Goal: Contribute content: Add original content to the website for others to see

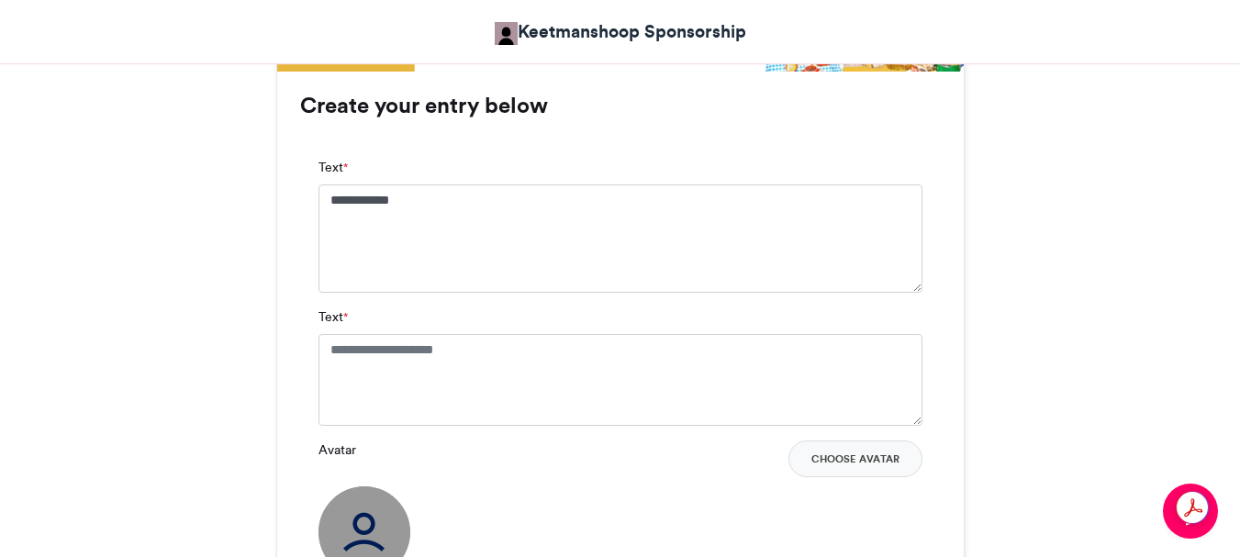
type textarea "**********"
click at [326, 350] on textarea "Text *" at bounding box center [621, 380] width 604 height 92
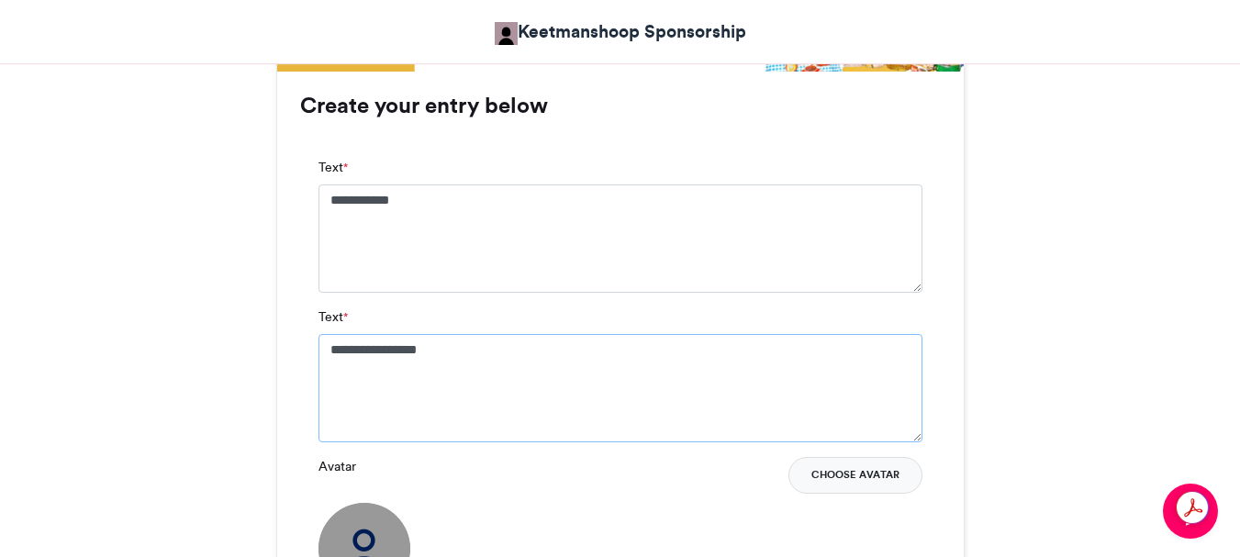
type textarea "**********"
click at [850, 473] on button "Choose Avatar" at bounding box center [855, 475] width 134 height 37
click at [873, 473] on button "Choose Avatar" at bounding box center [855, 475] width 134 height 37
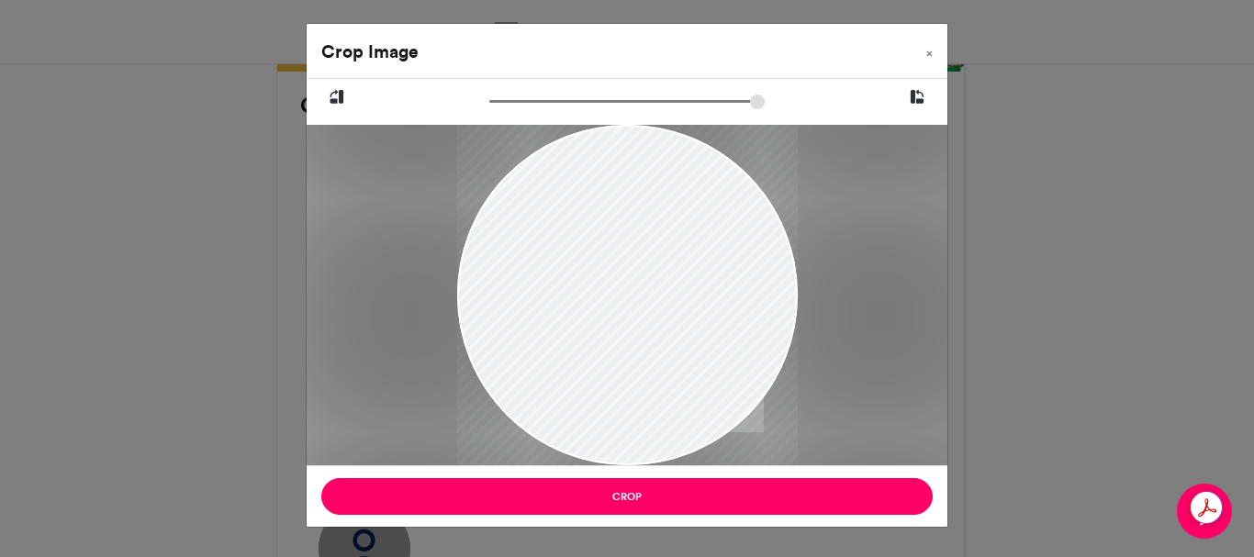
drag, startPoint x: 684, startPoint y: 348, endPoint x: 739, endPoint y: 397, distance: 74.1
click at [739, 397] on div at bounding box center [626, 344] width 341 height 454
drag, startPoint x: 540, startPoint y: 255, endPoint x: 629, endPoint y: 264, distance: 89.5
click at [629, 264] on div at bounding box center [626, 351] width 341 height 454
click at [611, 292] on div at bounding box center [626, 350] width 341 height 454
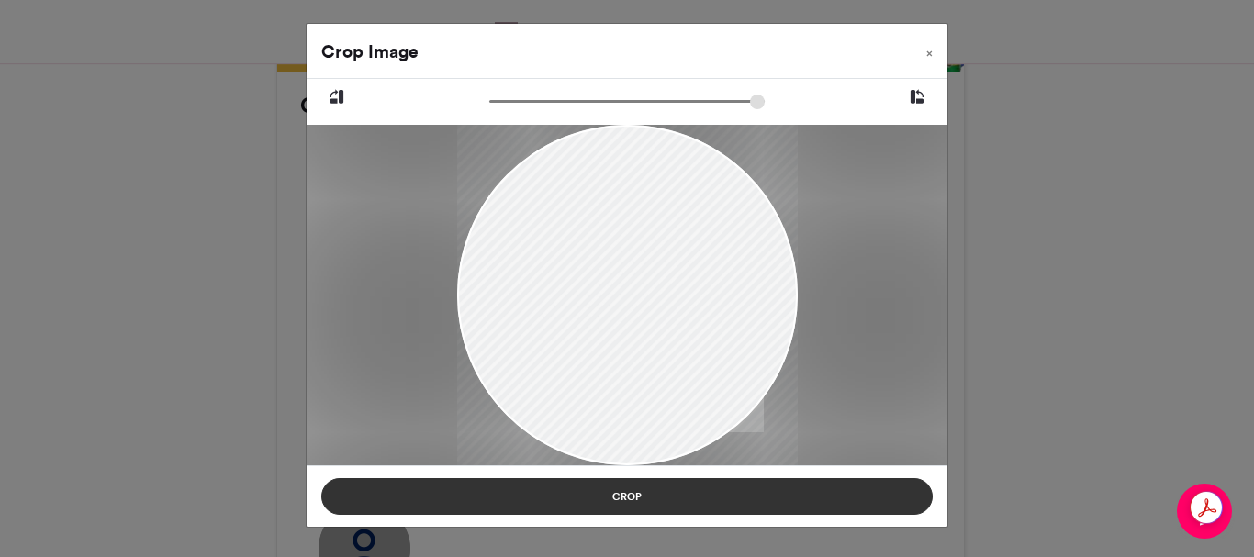
click at [632, 495] on button "Crop" at bounding box center [626, 496] width 611 height 37
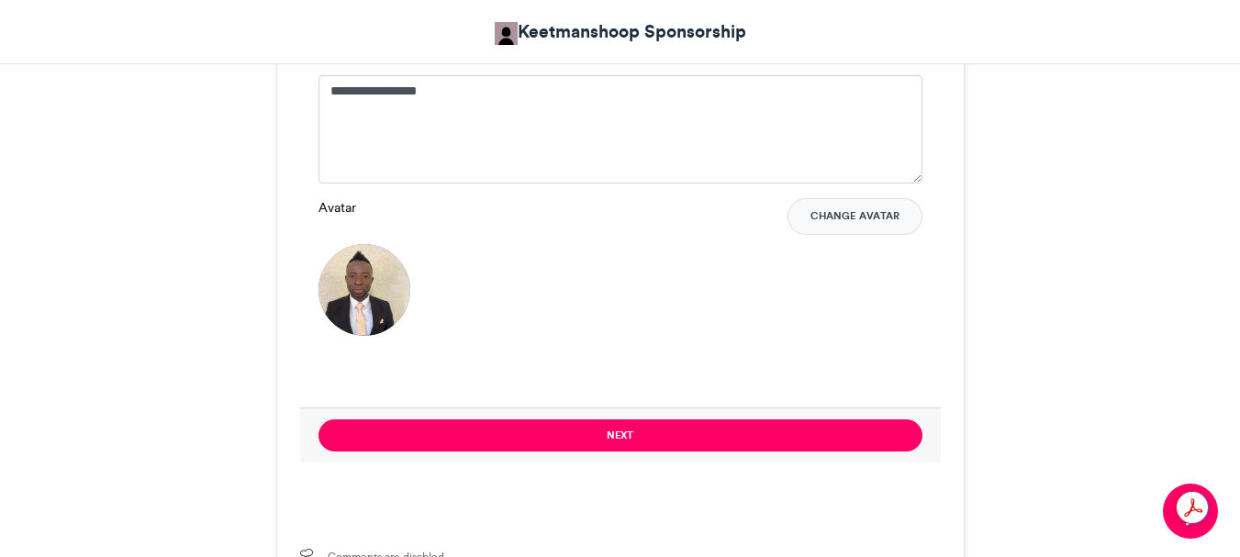
scroll to position [1469, 0]
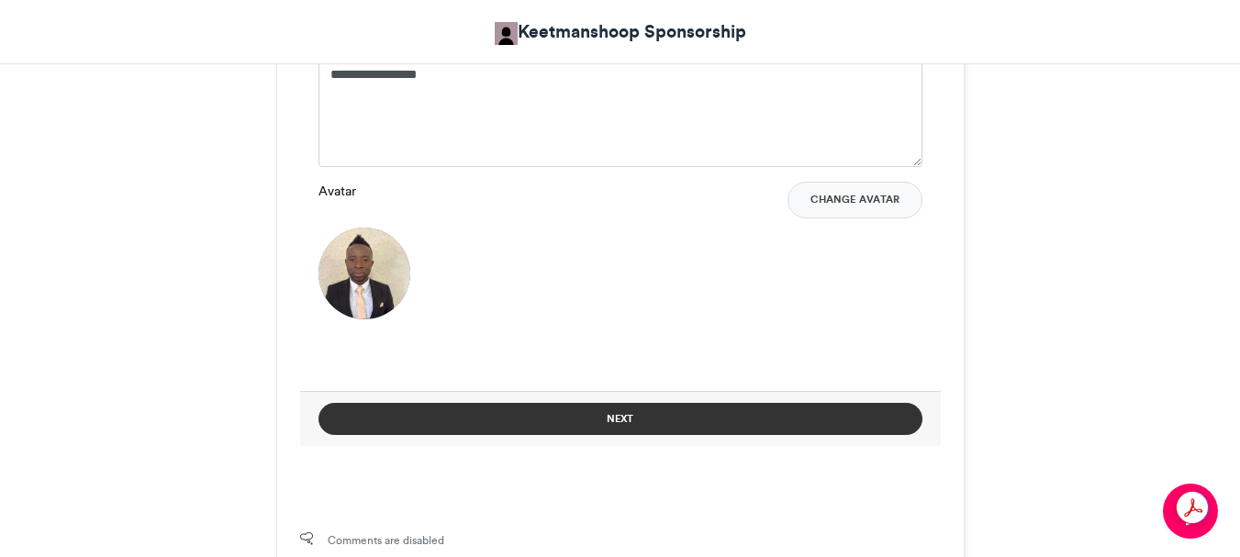
click at [618, 415] on button "Next" at bounding box center [621, 419] width 604 height 32
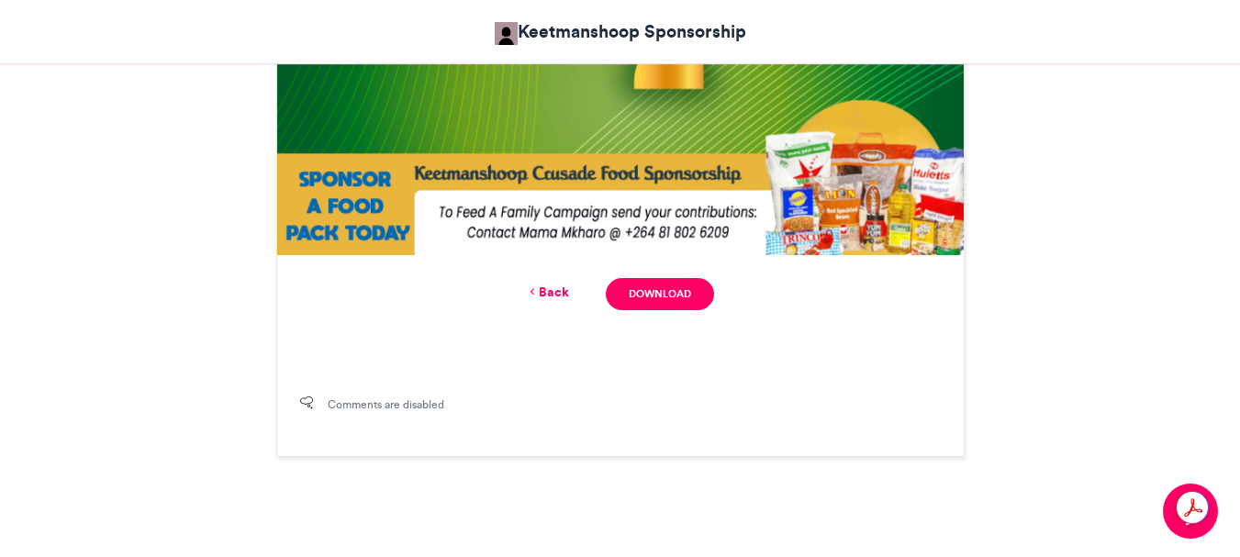
scroll to position [1109, 0]
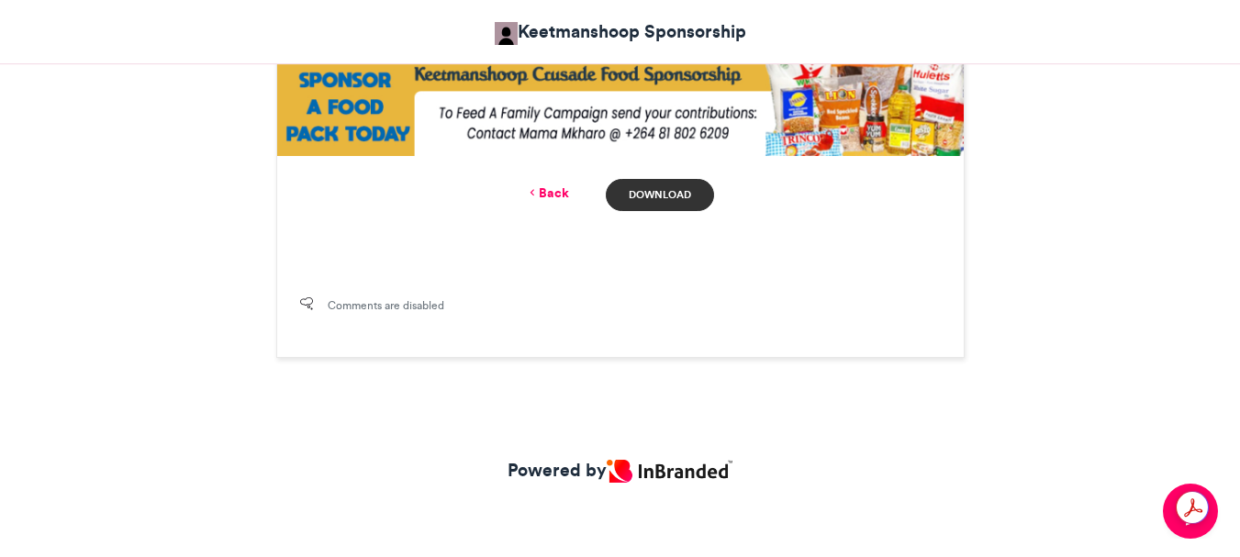
click at [665, 191] on link "Download" at bounding box center [659, 195] width 107 height 32
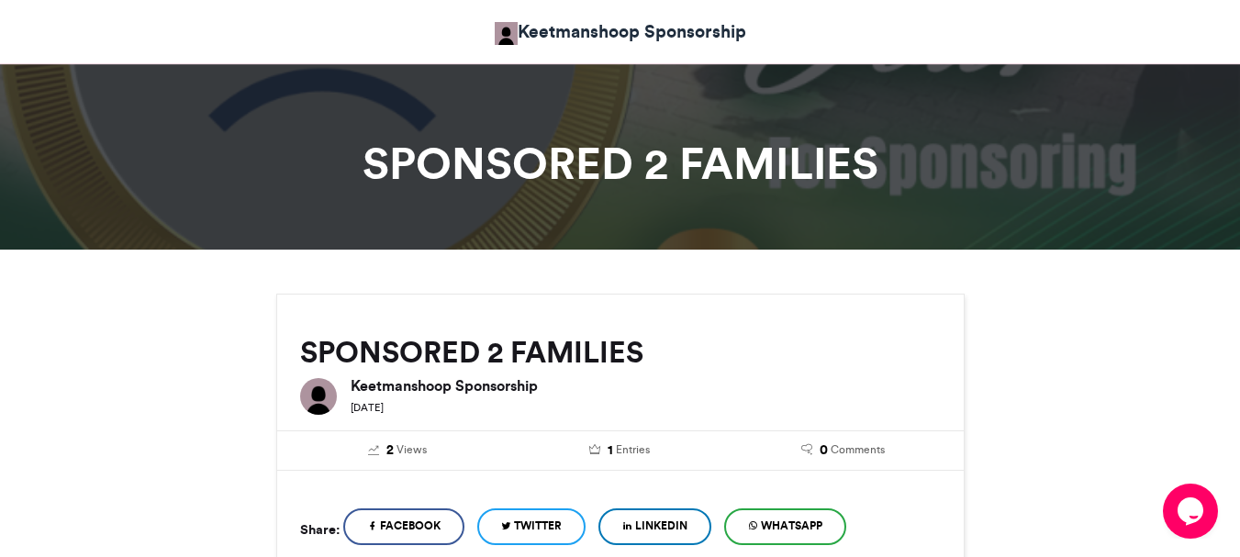
scroll to position [0, 0]
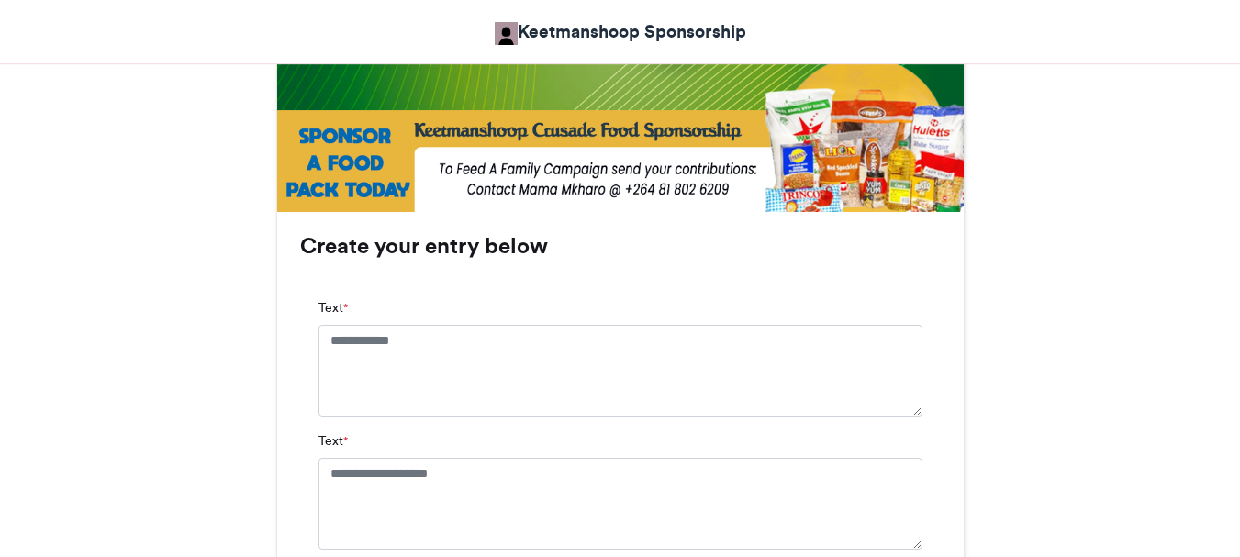
scroll to position [1101, 0]
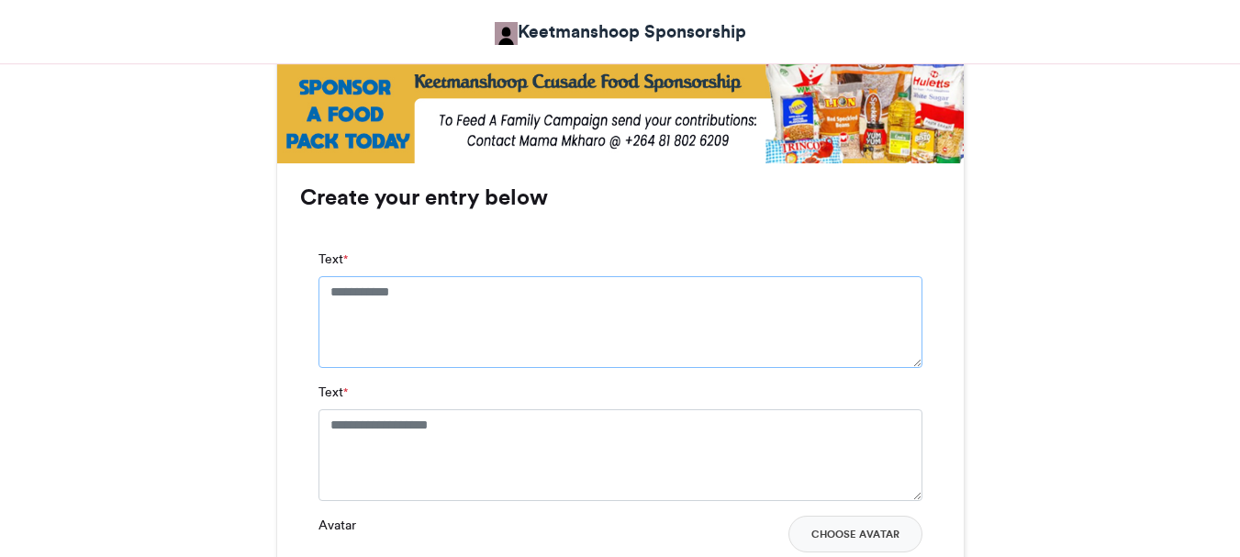
click at [331, 289] on textarea "Text *" at bounding box center [621, 322] width 604 height 92
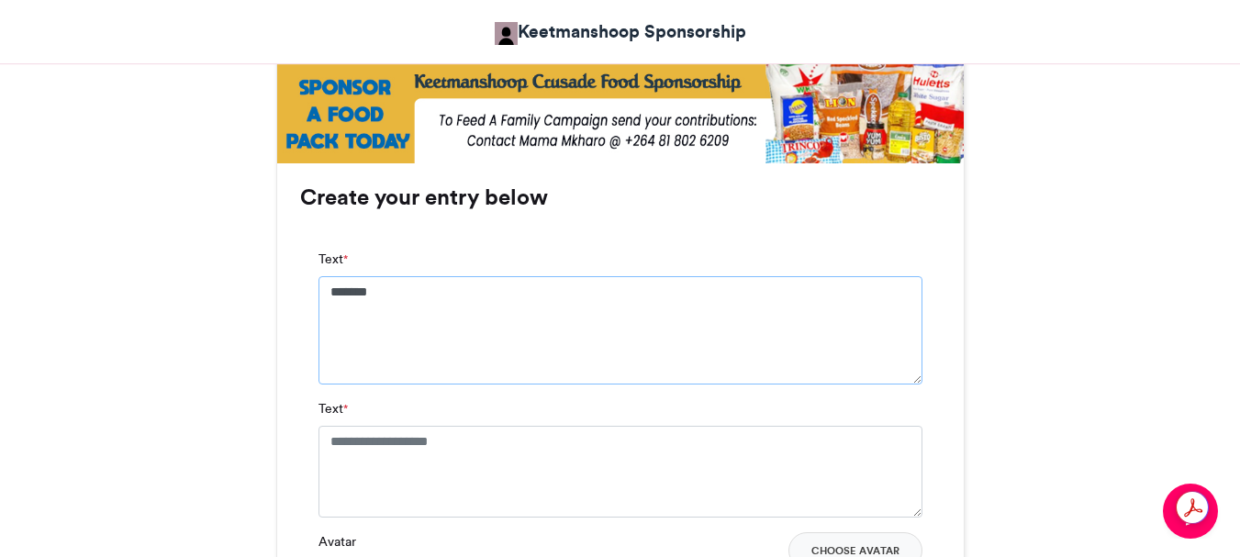
type textarea "*******"
click at [334, 438] on textarea "Text *" at bounding box center [621, 472] width 604 height 92
type textarea "**********"
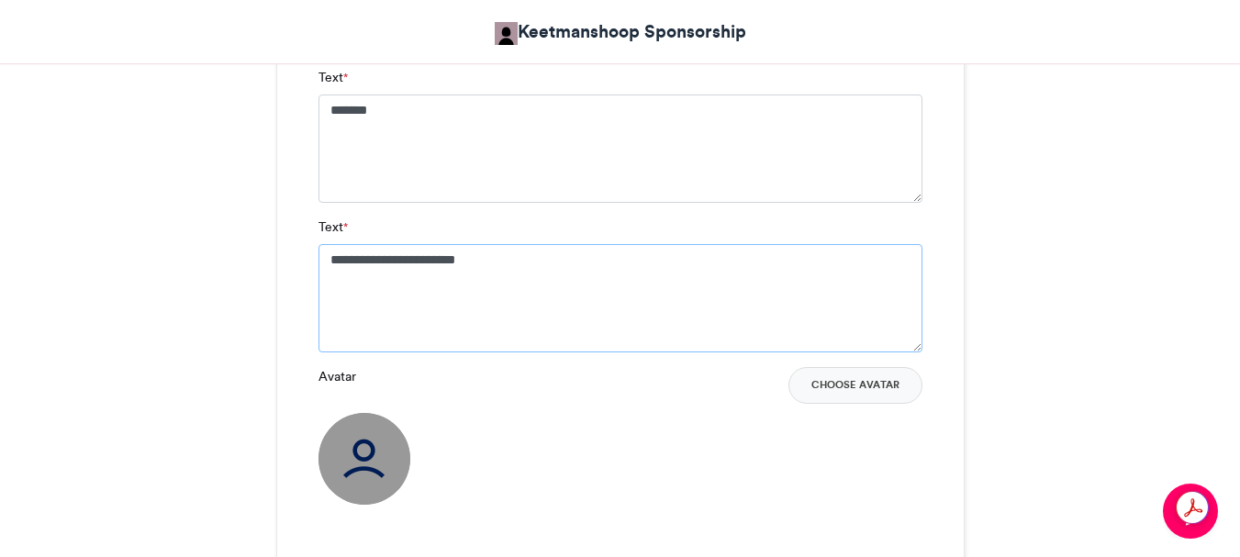
scroll to position [1285, 0]
click at [878, 377] on button "Choose Avatar" at bounding box center [855, 383] width 134 height 37
click at [866, 383] on button "Choose Avatar" at bounding box center [855, 383] width 134 height 37
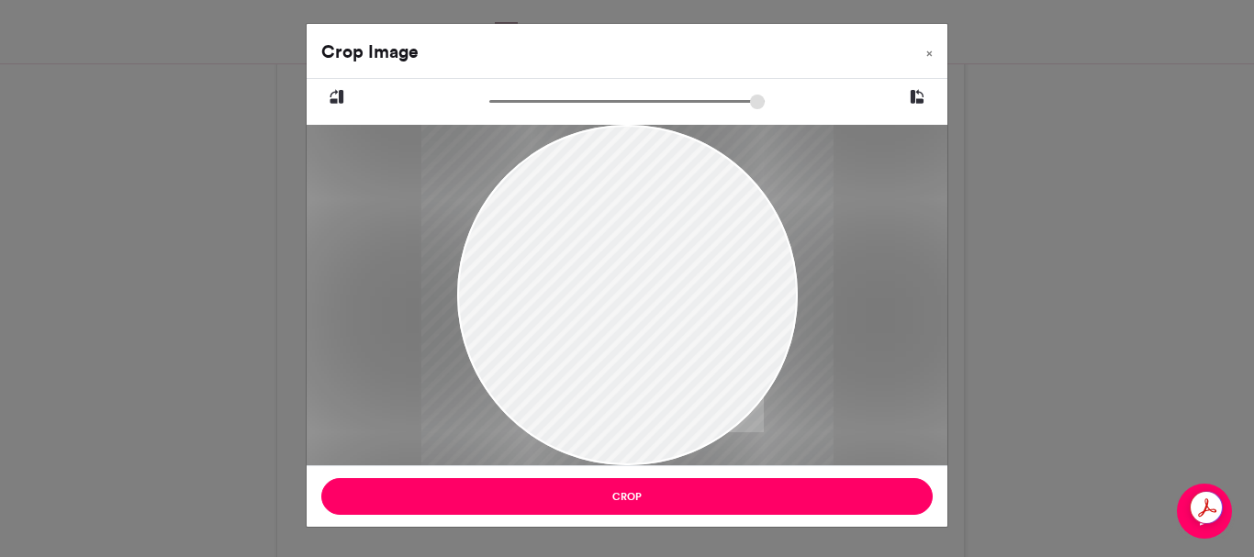
type input "******"
drag, startPoint x: 777, startPoint y: 342, endPoint x: 550, endPoint y: 375, distance: 229.1
click at [721, 358] on div at bounding box center [627, 326] width 341 height 426
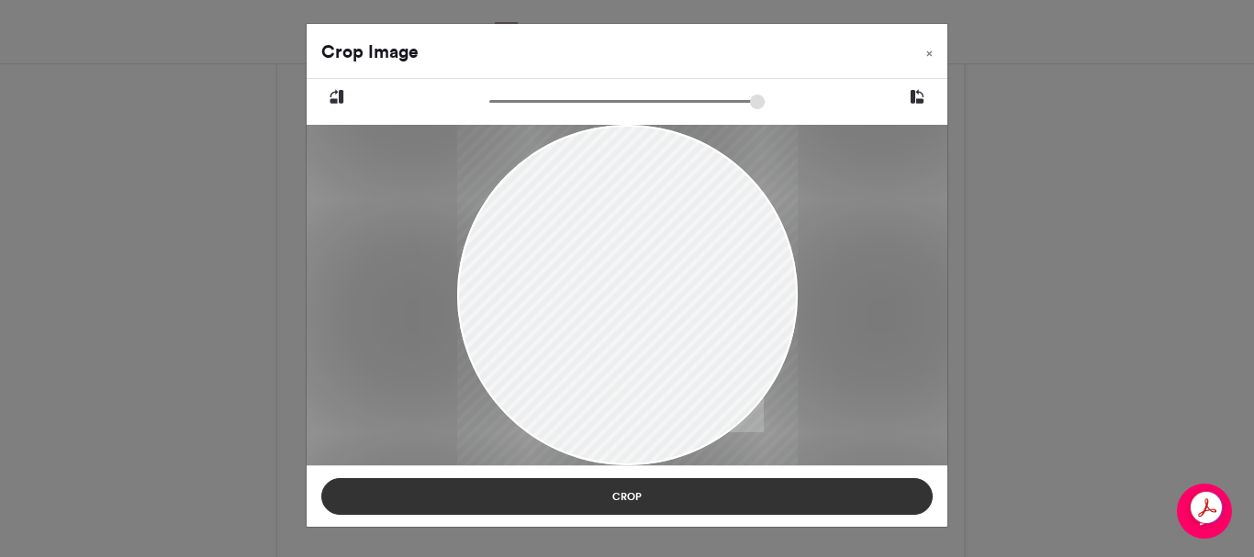
click at [625, 493] on button "Crop" at bounding box center [626, 496] width 611 height 37
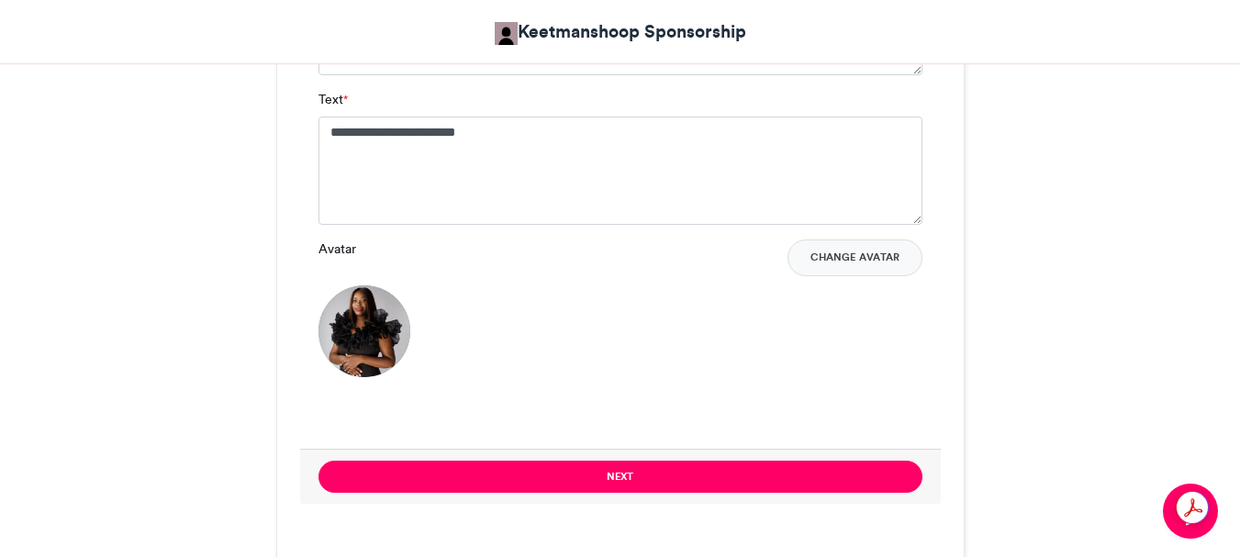
scroll to position [1469, 0]
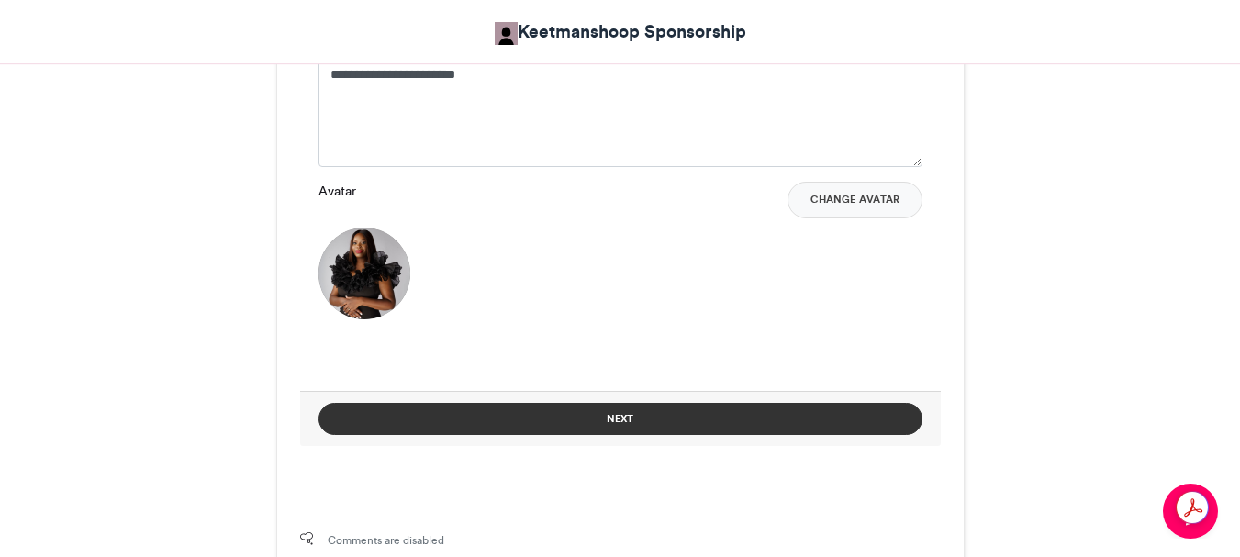
click at [629, 417] on button "Next" at bounding box center [621, 419] width 604 height 32
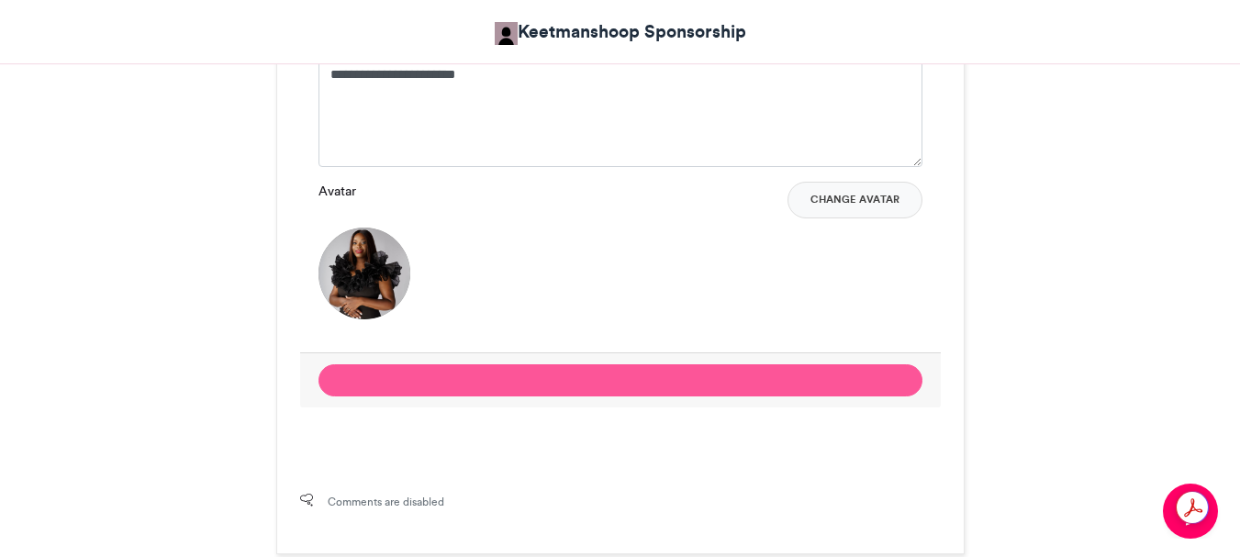
scroll to position [912, 0]
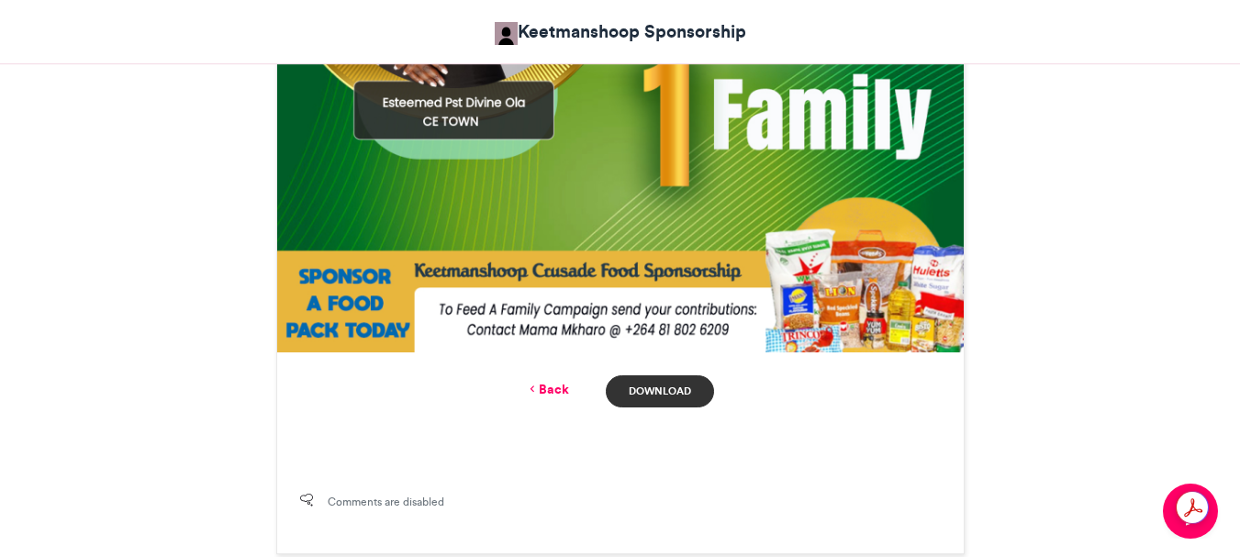
click at [664, 393] on link "Download" at bounding box center [659, 391] width 107 height 32
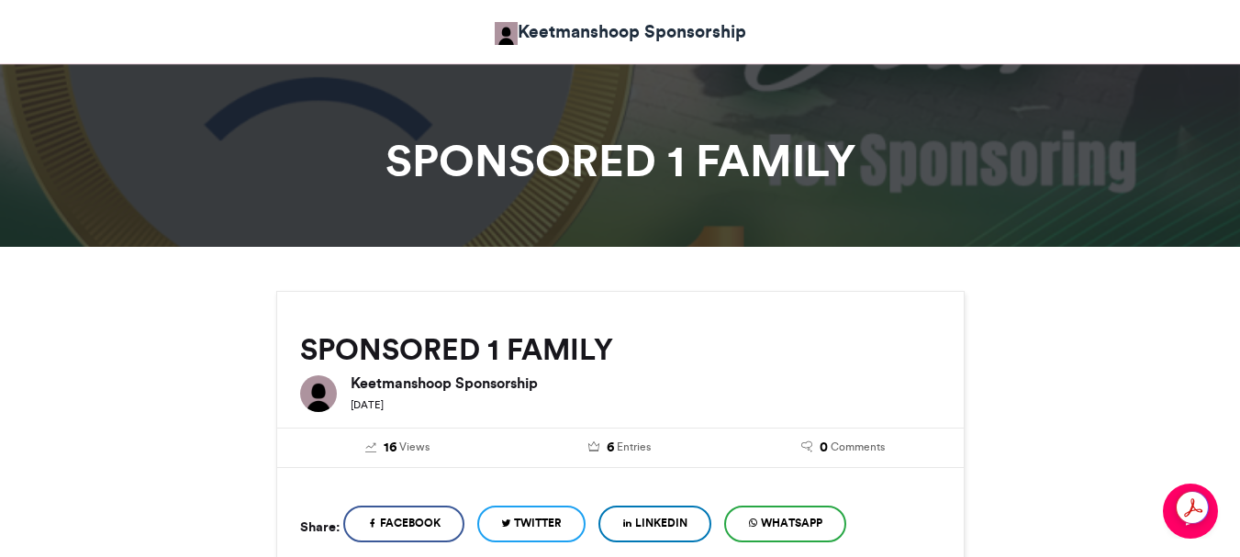
scroll to position [0, 0]
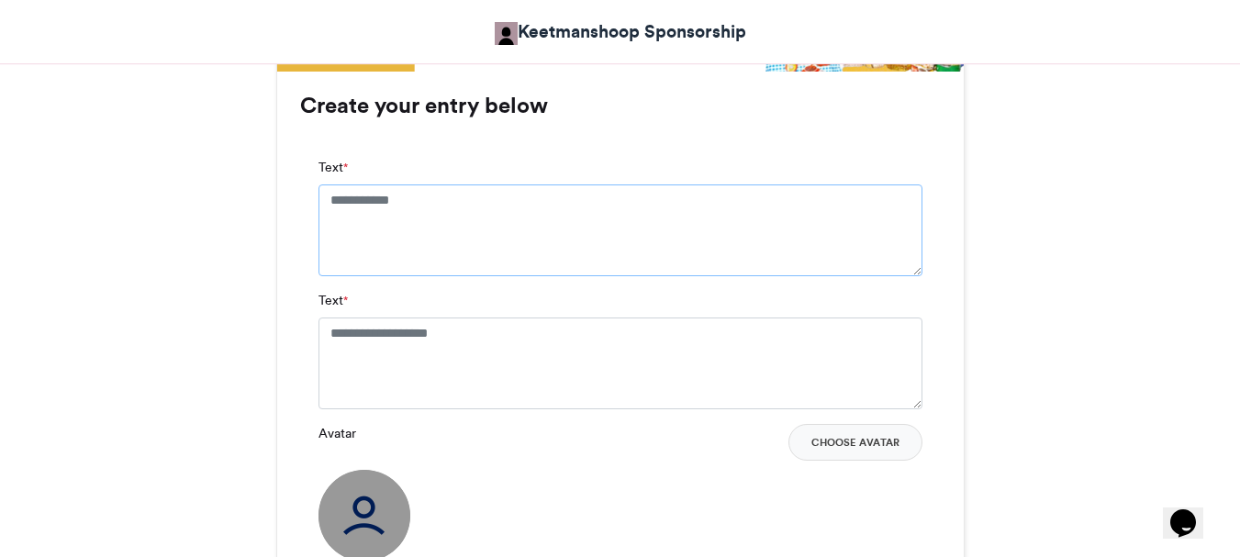
click at [330, 196] on textarea "Text *" at bounding box center [621, 230] width 604 height 92
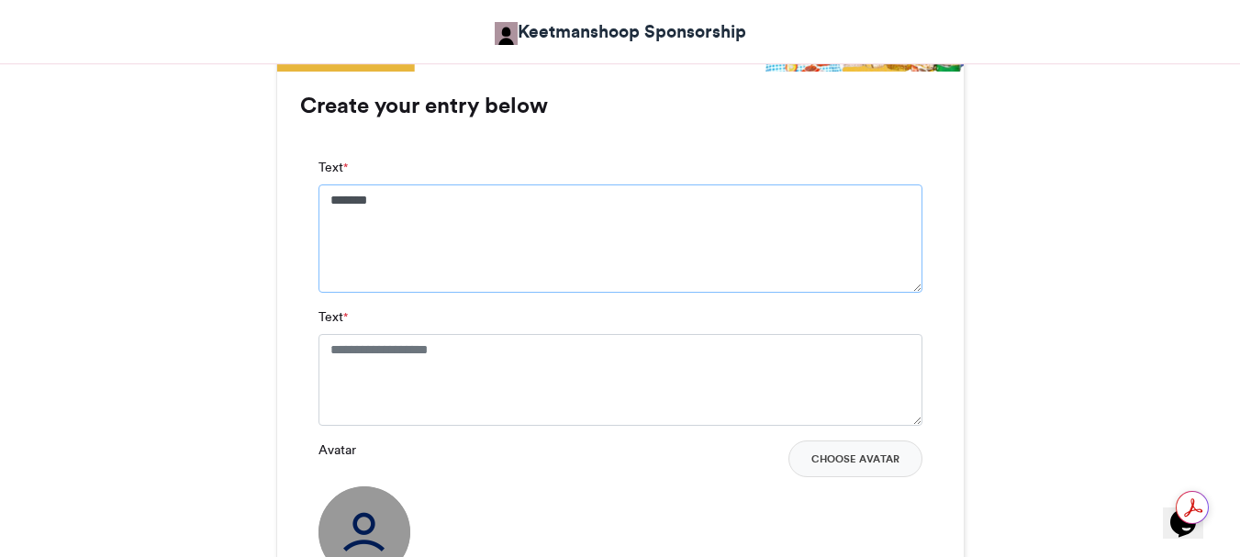
type textarea "*******"
click at [336, 353] on textarea "Text *" at bounding box center [621, 380] width 604 height 92
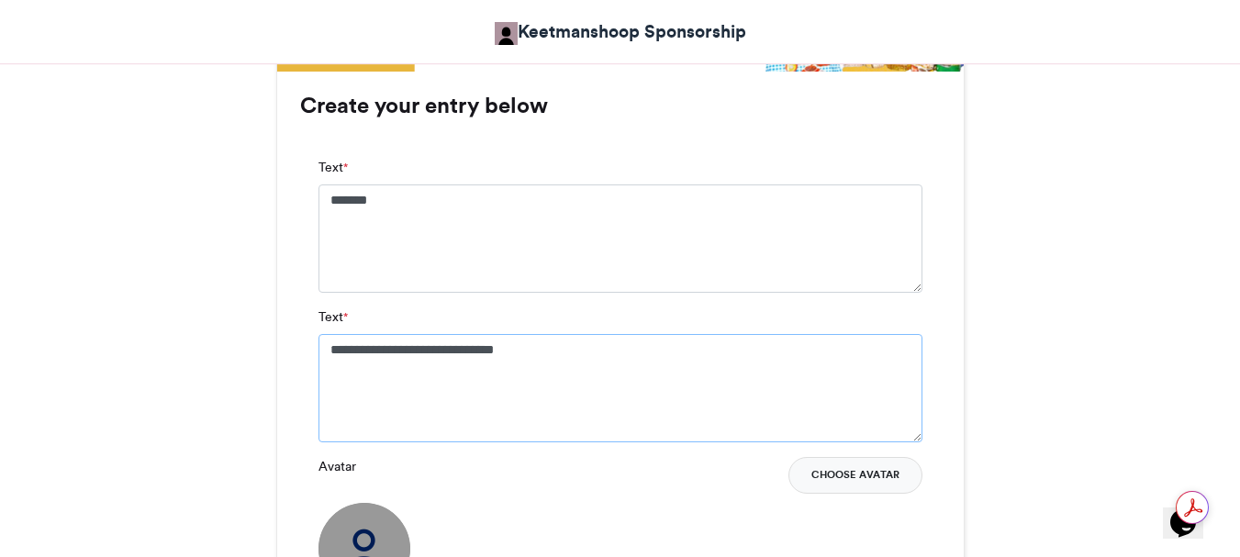
type textarea "**********"
click at [847, 469] on button "Choose Avatar" at bounding box center [855, 475] width 134 height 37
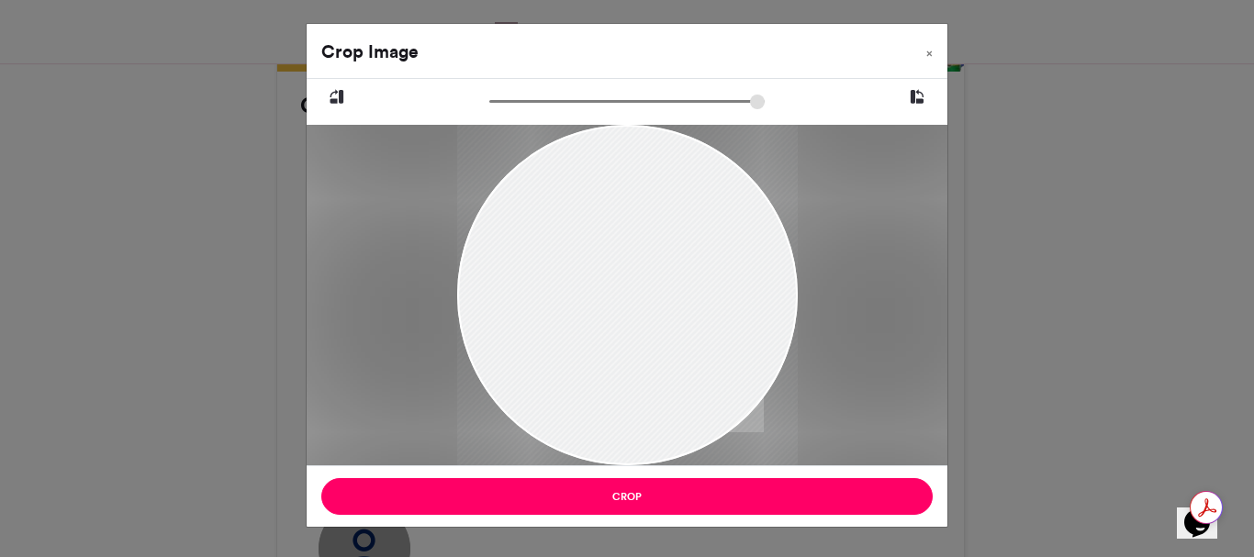
drag, startPoint x: 632, startPoint y: 412, endPoint x: 534, endPoint y: 337, distance: 123.7
click at [534, 337] on div at bounding box center [627, 239] width 341 height 454
drag, startPoint x: 570, startPoint y: 337, endPoint x: 565, endPoint y: 318, distance: 20.0
click at [565, 318] on div at bounding box center [627, 239] width 341 height 454
drag, startPoint x: 687, startPoint y: 319, endPoint x: 609, endPoint y: 235, distance: 113.7
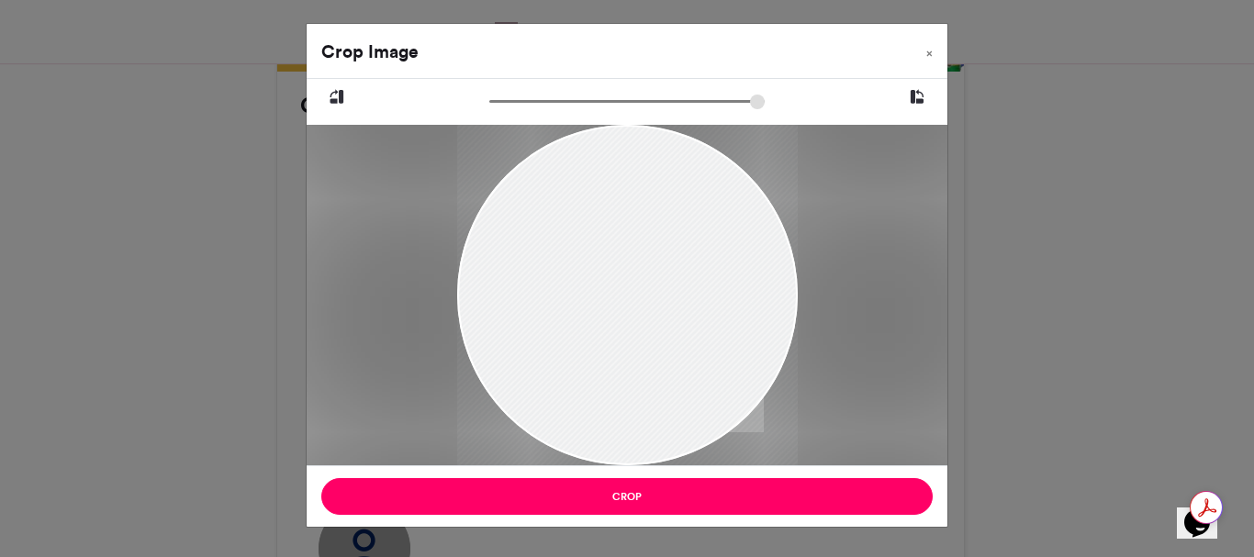
click at [609, 235] on div at bounding box center [627, 239] width 341 height 454
drag, startPoint x: 617, startPoint y: 388, endPoint x: 364, endPoint y: 277, distance: 275.8
click at [364, 277] on div at bounding box center [627, 295] width 641 height 341
drag, startPoint x: 733, startPoint y: 304, endPoint x: 585, endPoint y: 173, distance: 198.3
click at [585, 173] on div at bounding box center [627, 239] width 341 height 454
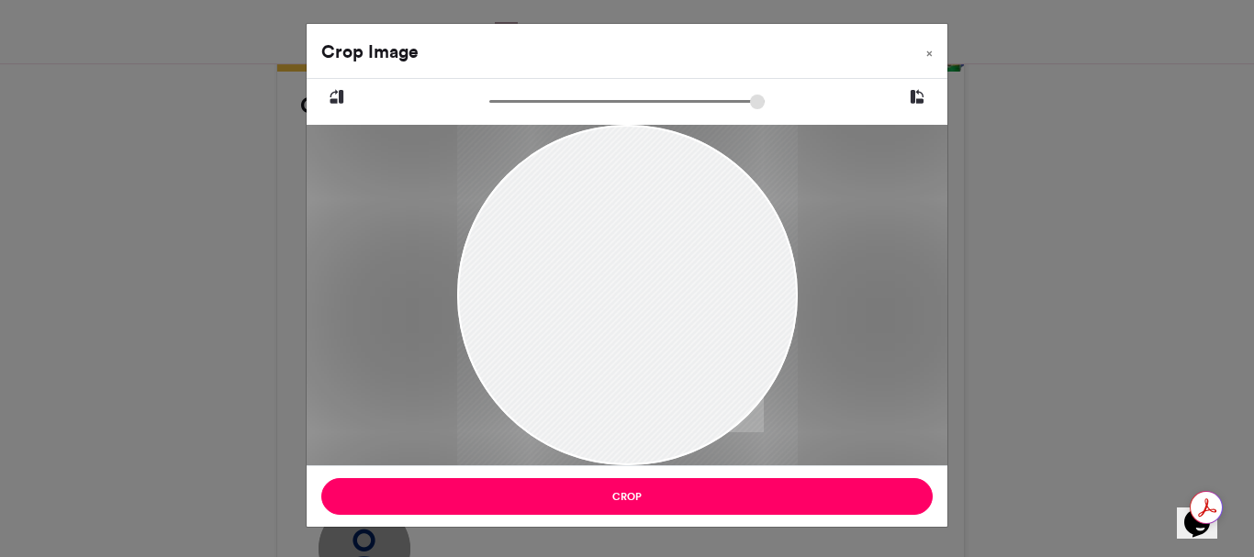
drag, startPoint x: 670, startPoint y: 402, endPoint x: 630, endPoint y: 287, distance: 121.6
click at [630, 287] on div at bounding box center [627, 239] width 341 height 454
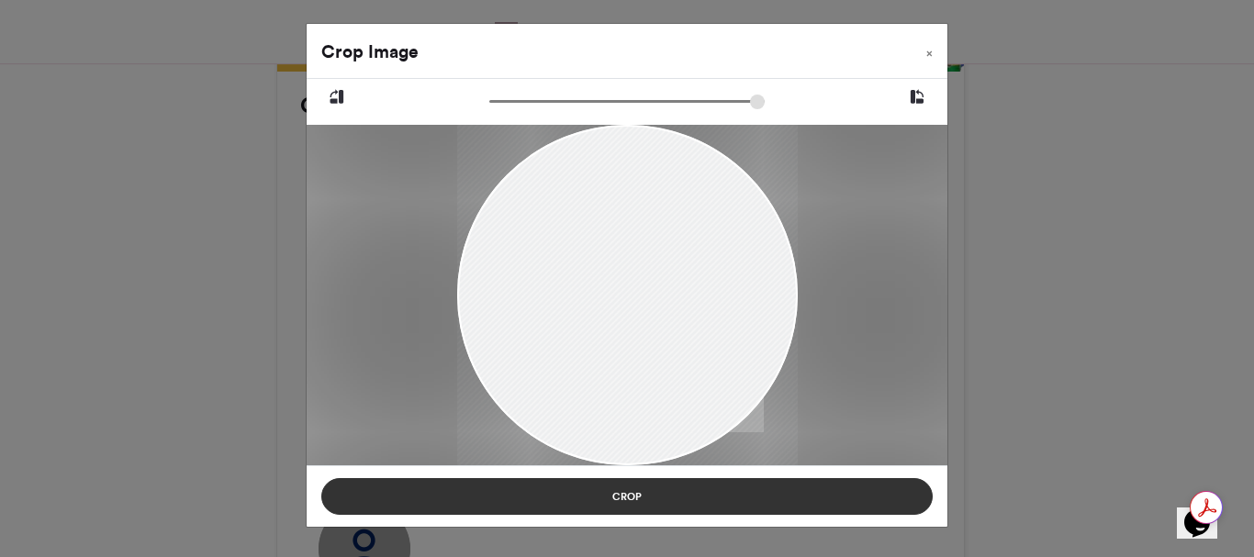
click at [630, 492] on button "Crop" at bounding box center [626, 496] width 611 height 37
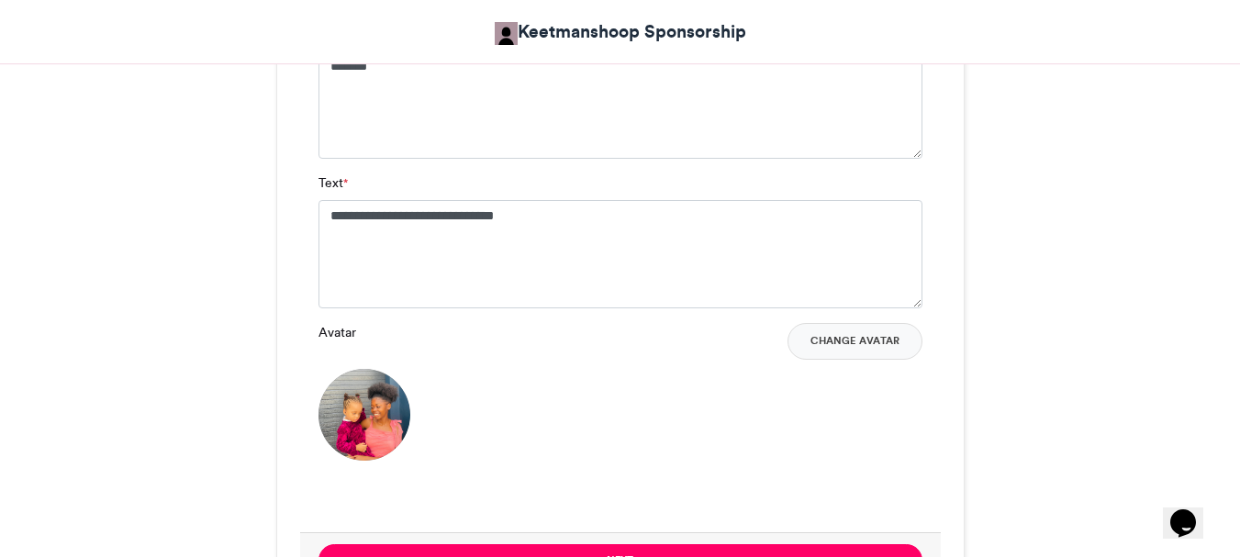
scroll to position [1377, 0]
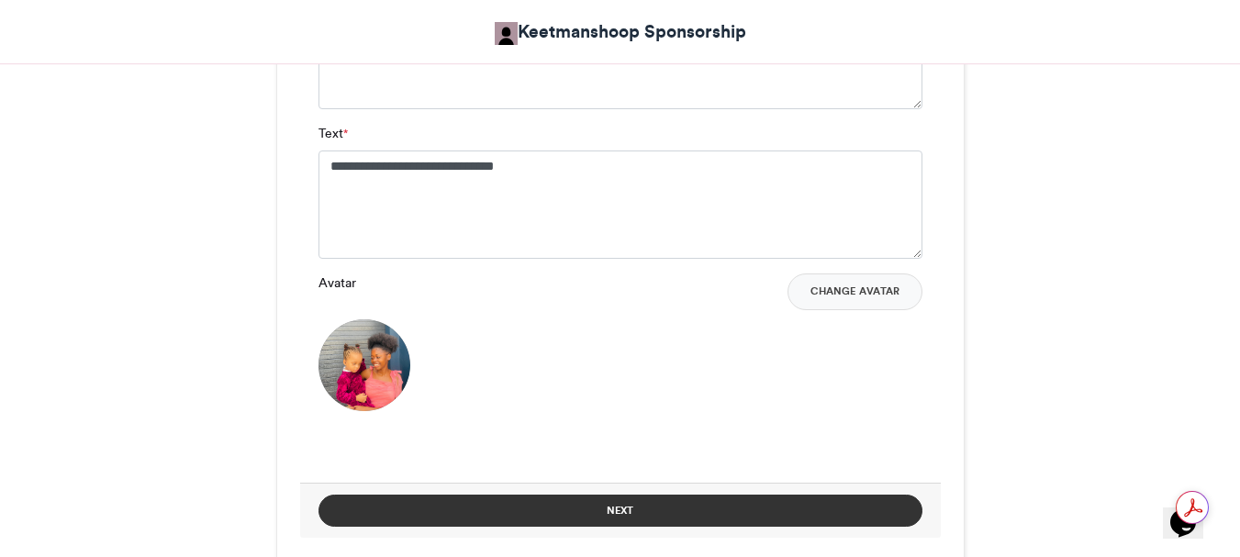
click at [609, 507] on button "Next" at bounding box center [621, 511] width 604 height 32
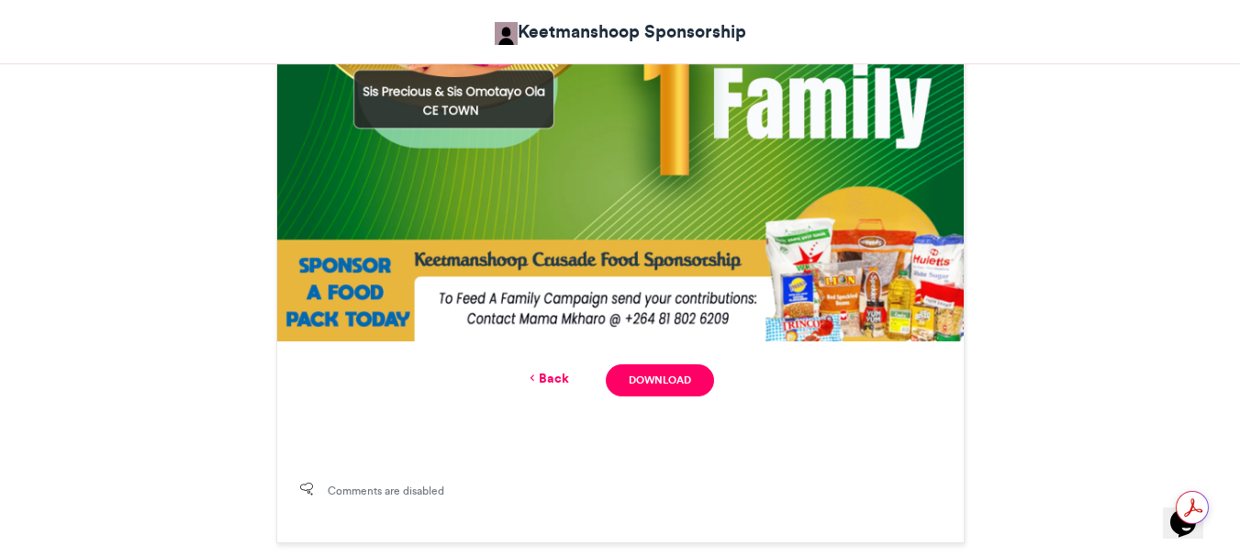
scroll to position [925, 0]
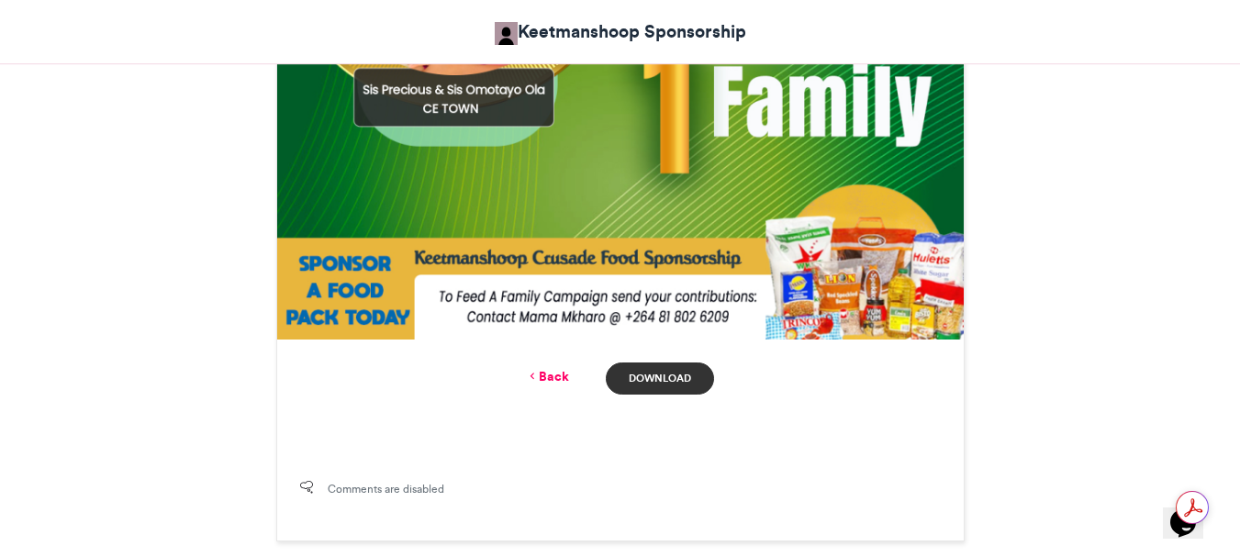
click at [651, 375] on link "Download" at bounding box center [659, 379] width 107 height 32
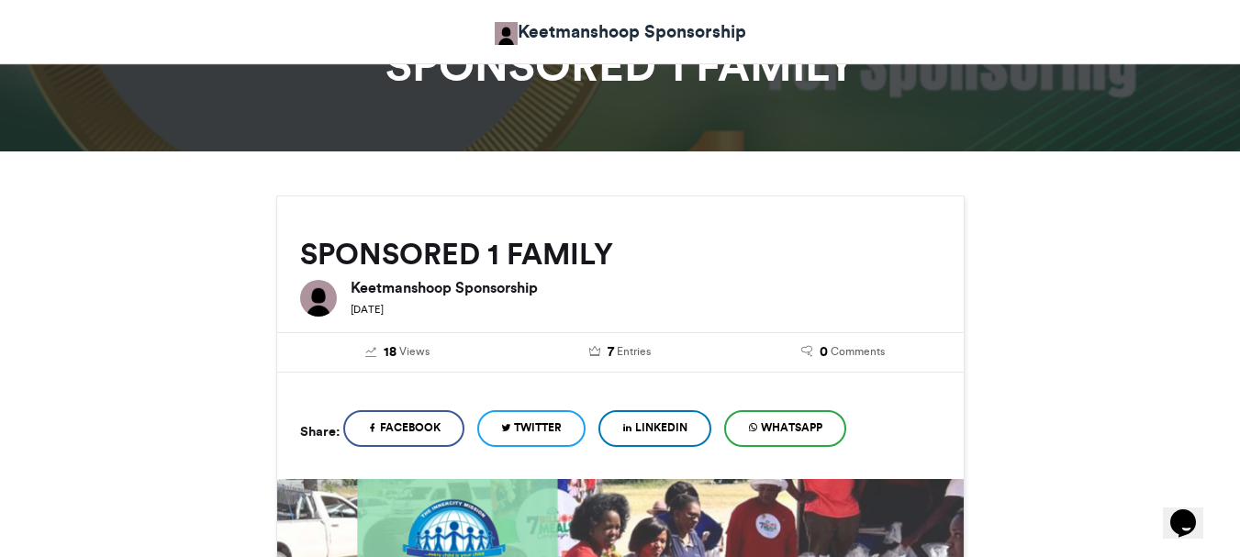
scroll to position [0, 0]
